Goal: Navigation & Orientation: Find specific page/section

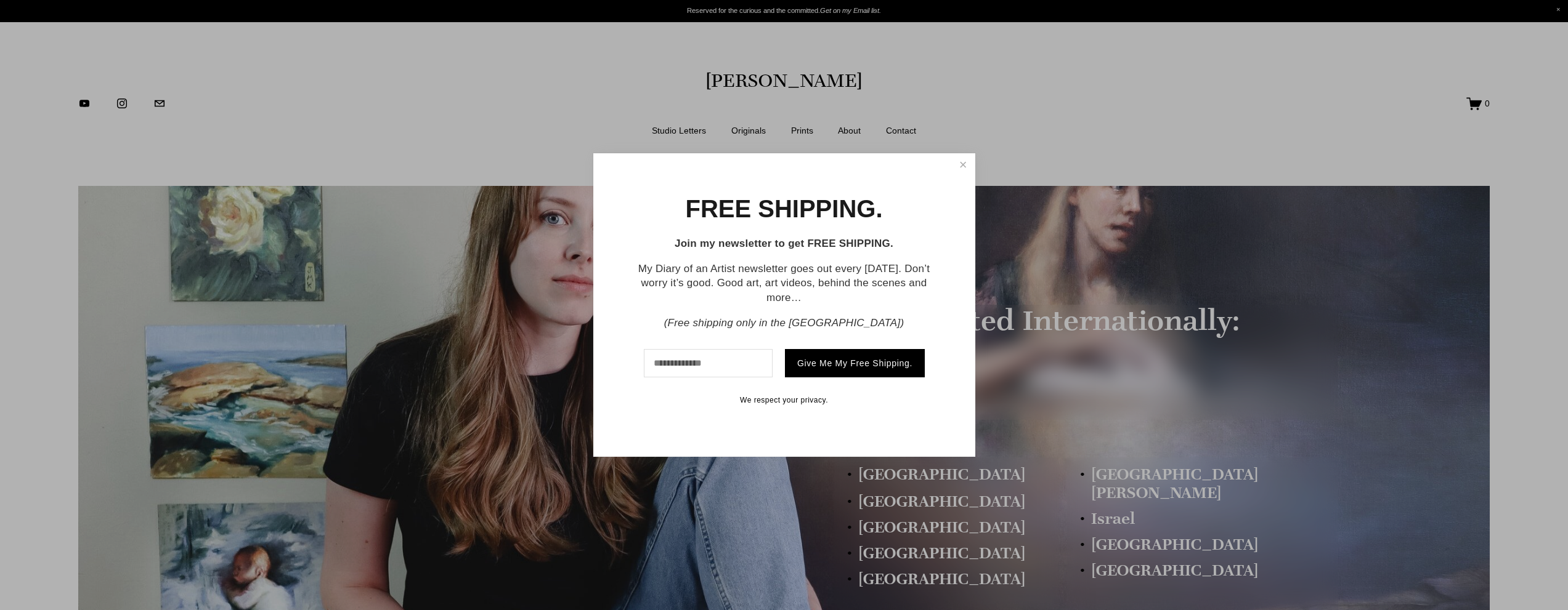
click at [964, 162] on link "Close" at bounding box center [962, 165] width 20 height 21
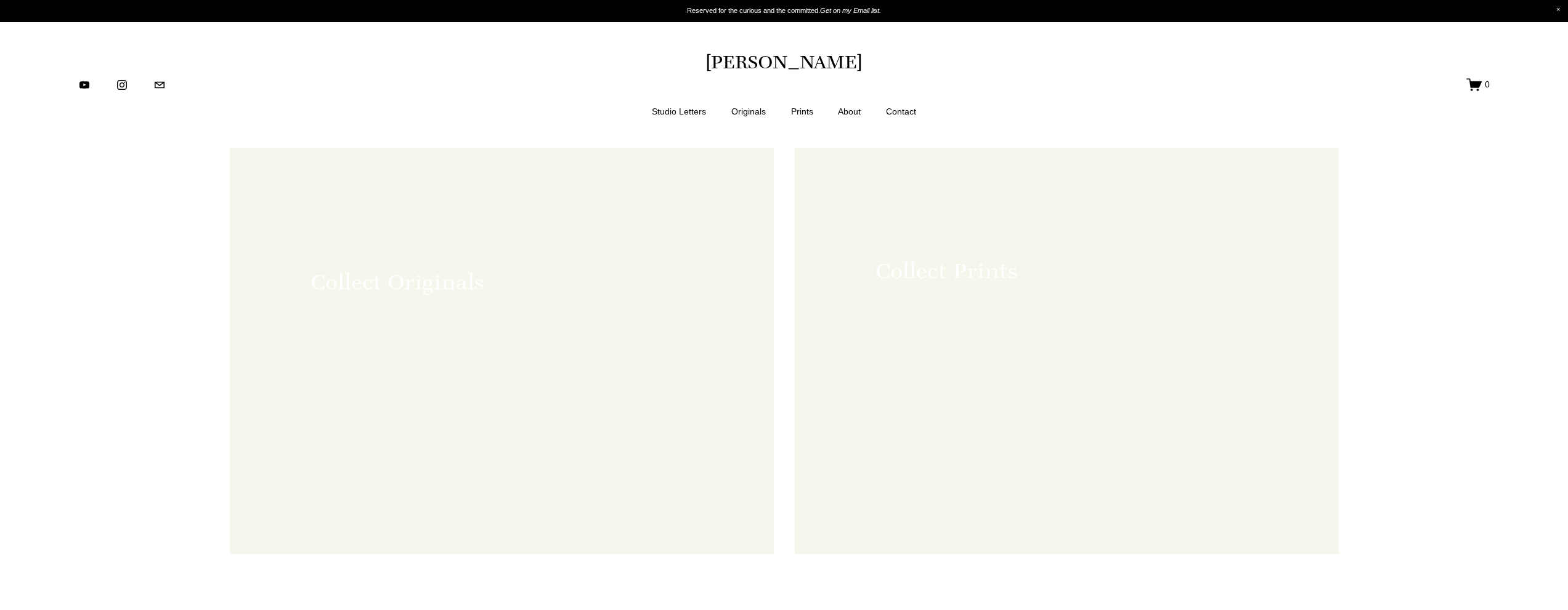
scroll to position [981, 0]
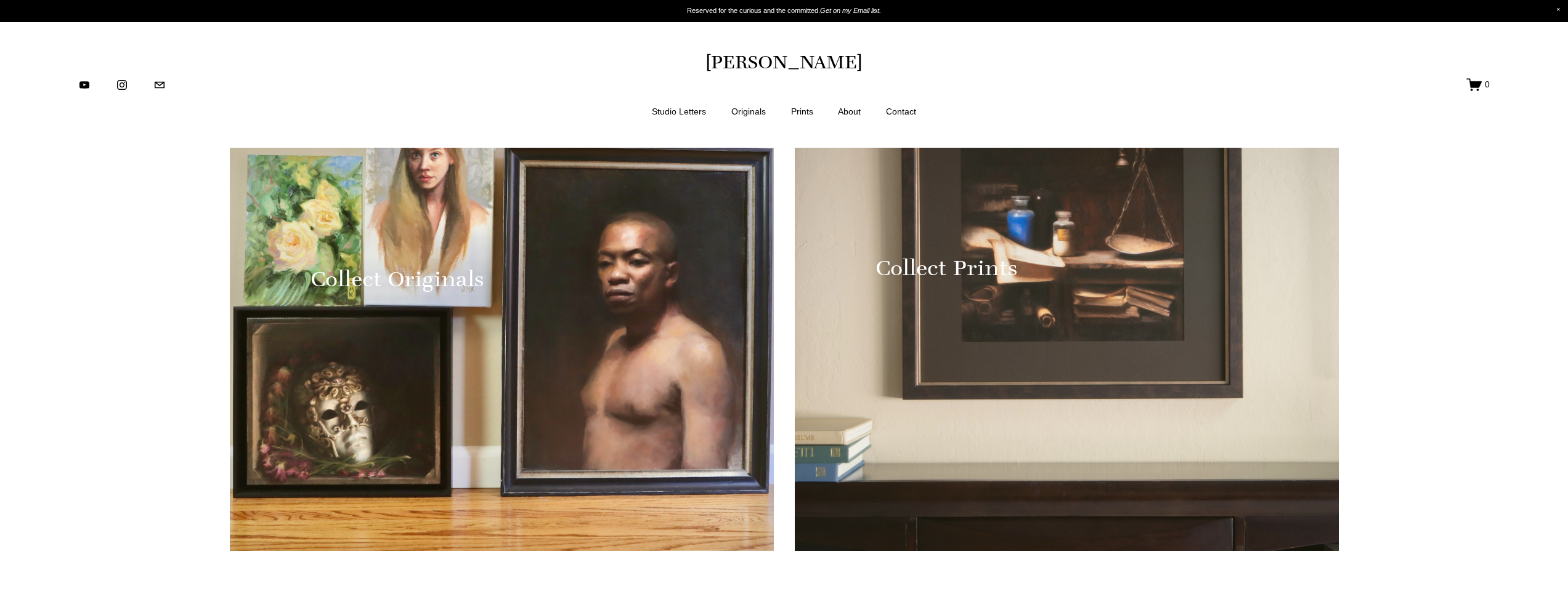
click at [574, 264] on div at bounding box center [501, 279] width 544 height 543
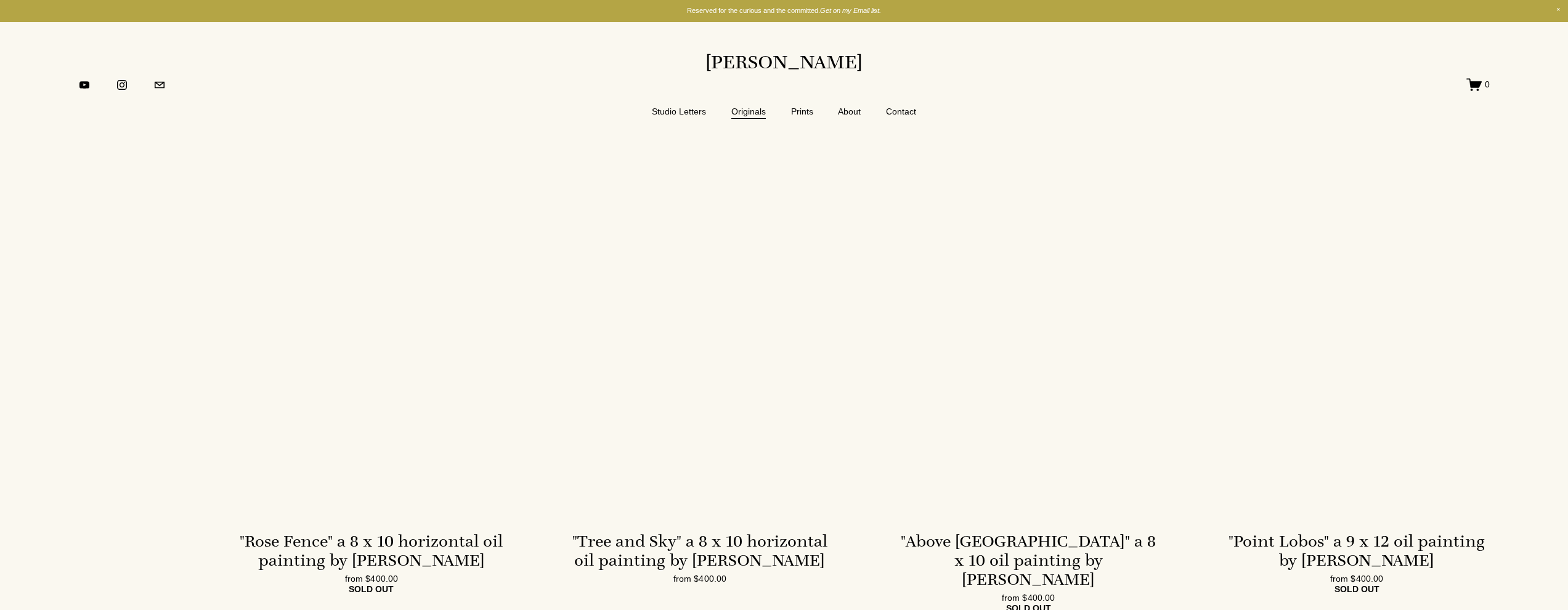
scroll to position [671, 0]
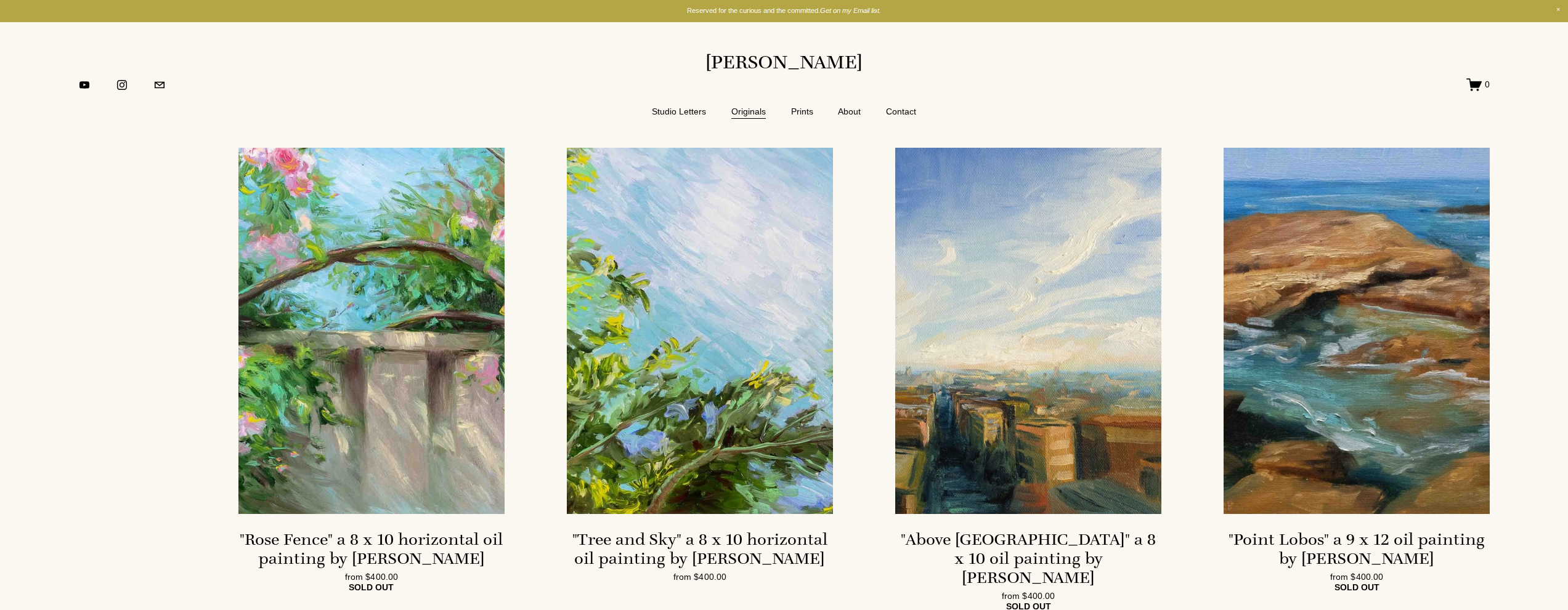
click at [806, 108] on link "Prints" at bounding box center [802, 112] width 23 height 15
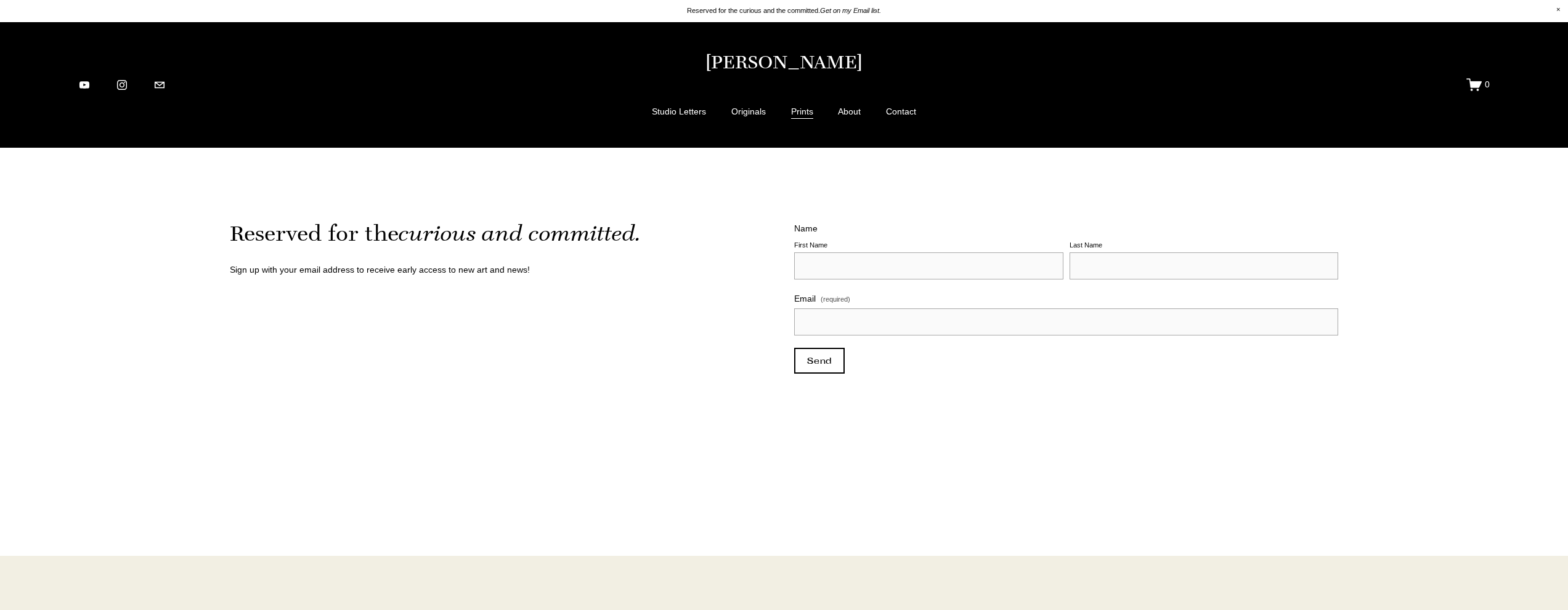
scroll to position [1668, 0]
click at [857, 116] on link "About" at bounding box center [849, 112] width 23 height 15
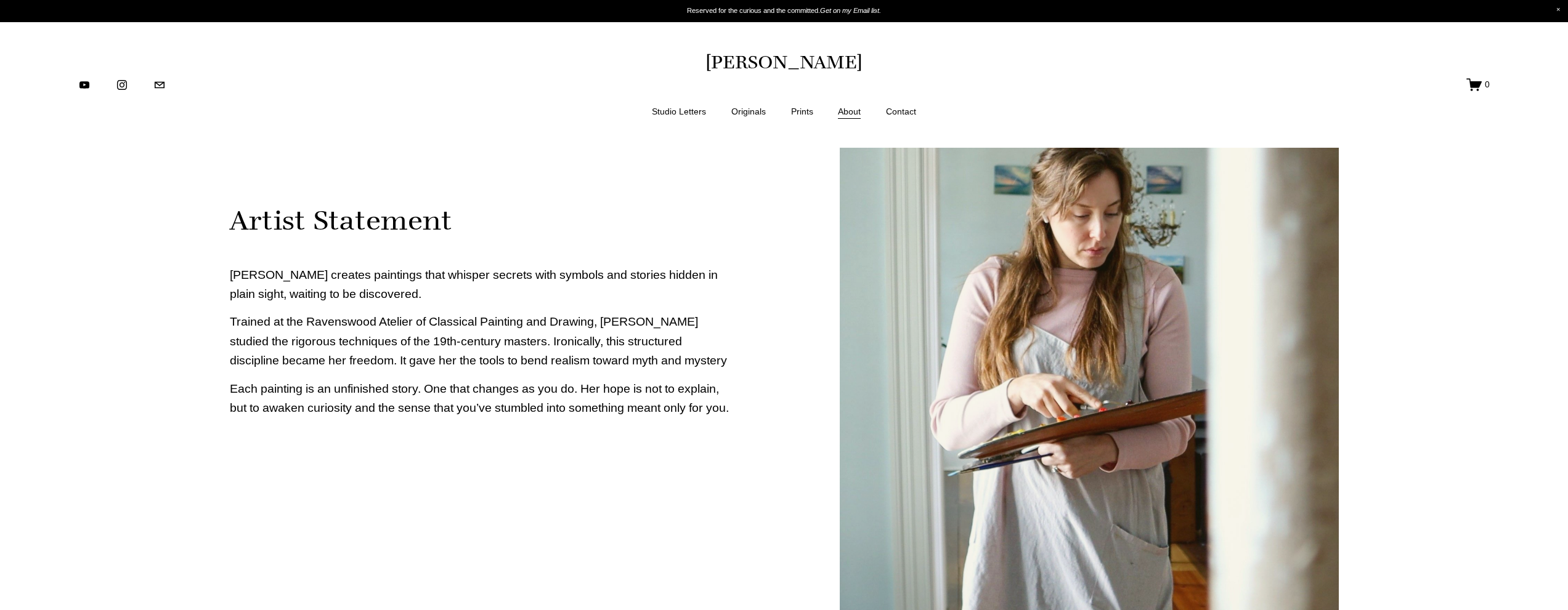
scroll to position [646, 0]
